Goal: Information Seeking & Learning: Find specific page/section

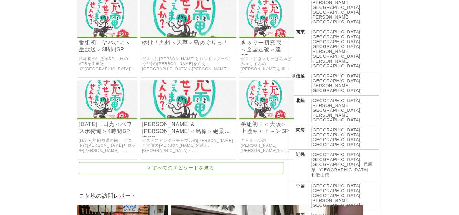
scroll to position [152, 0]
click at [350, 162] on link "[GEOGRAPHIC_DATA]" at bounding box center [337, 164] width 50 height 5
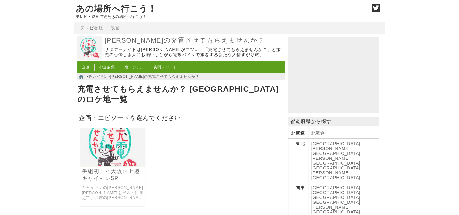
click at [109, 161] on link at bounding box center [112, 163] width 65 height 5
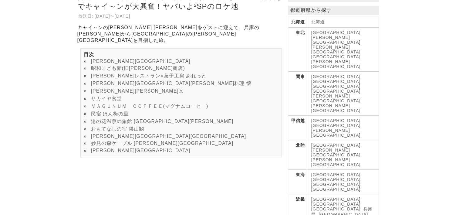
scroll to position [121, 0]
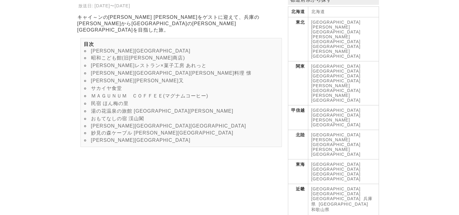
click at [149, 134] on link "妙見の森ケーブル 黒川駅" at bounding box center [162, 132] width 143 height 5
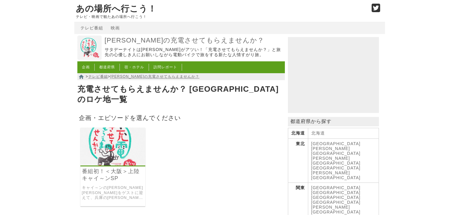
scroll to position [91, 0]
